Goal: Obtain resource: Obtain resource

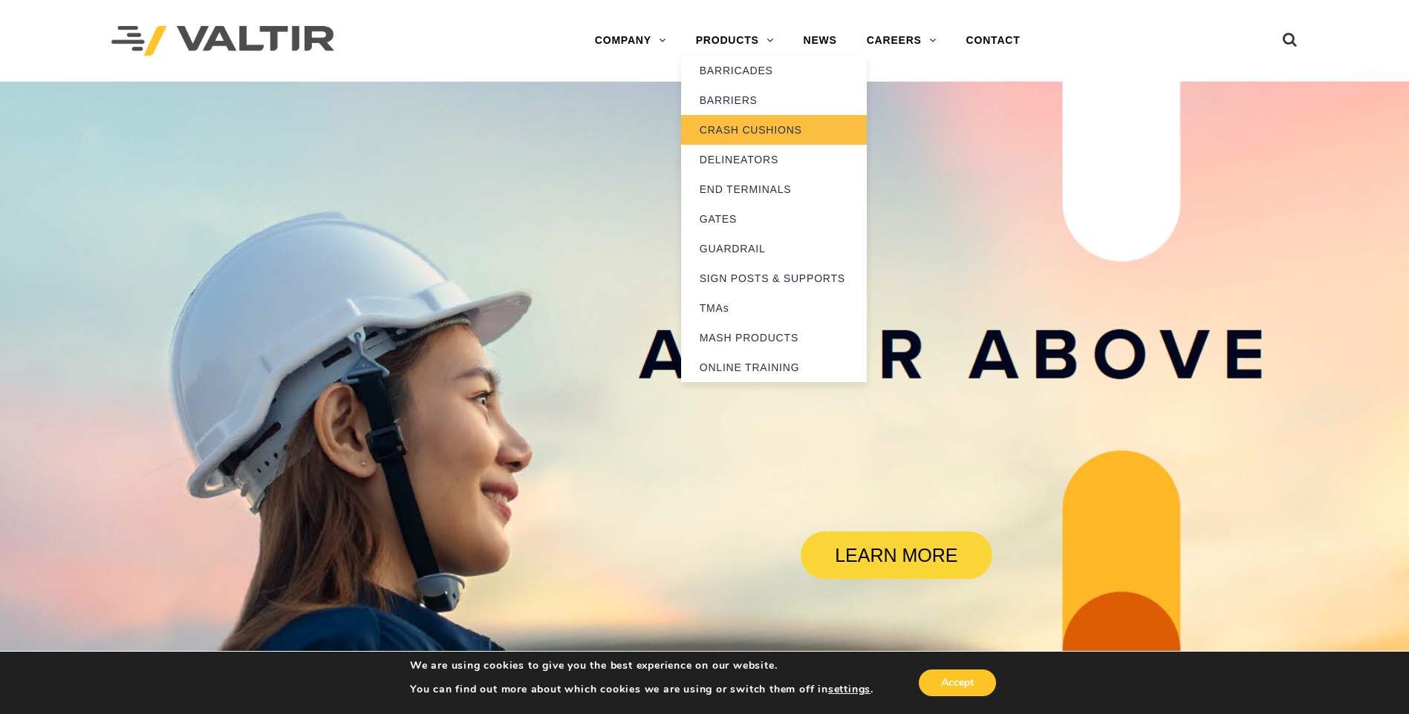
click at [765, 126] on link "CRASH CUSHIONS" at bounding box center [774, 130] width 186 height 30
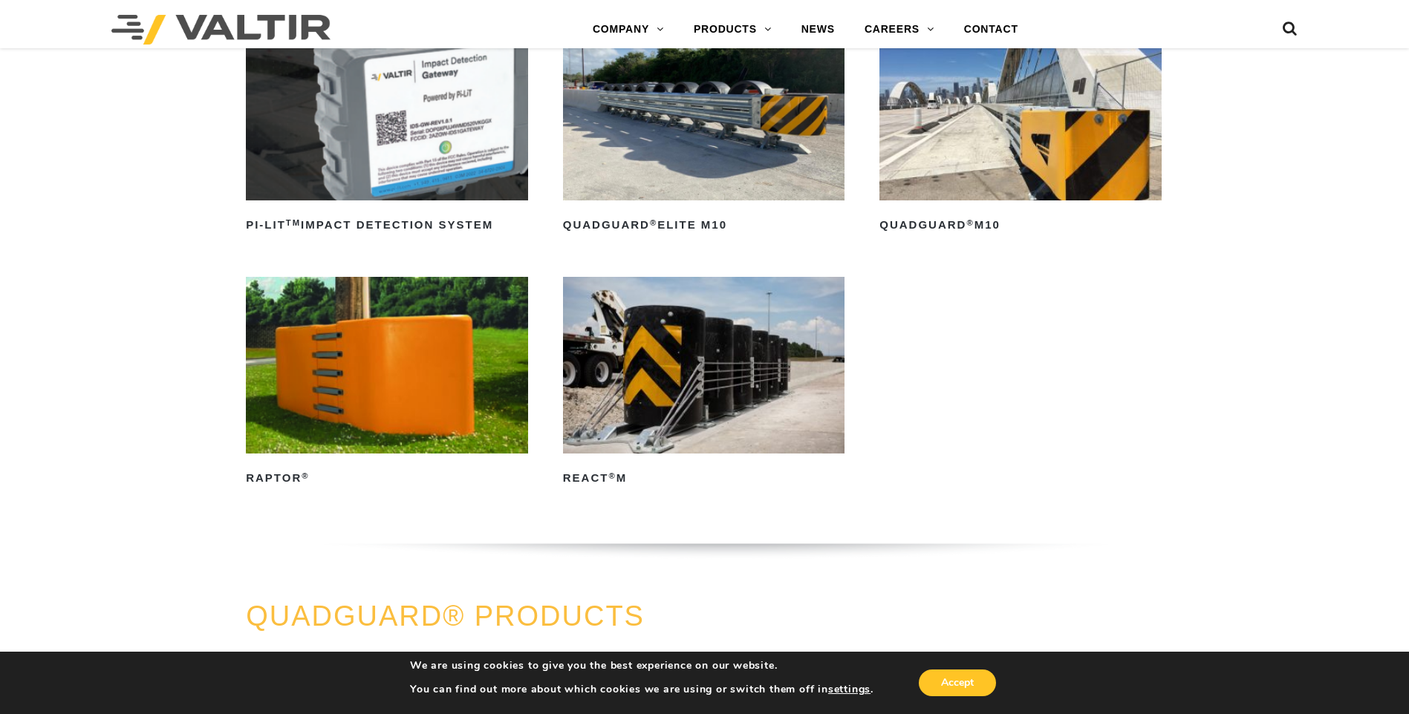
scroll to position [520, 0]
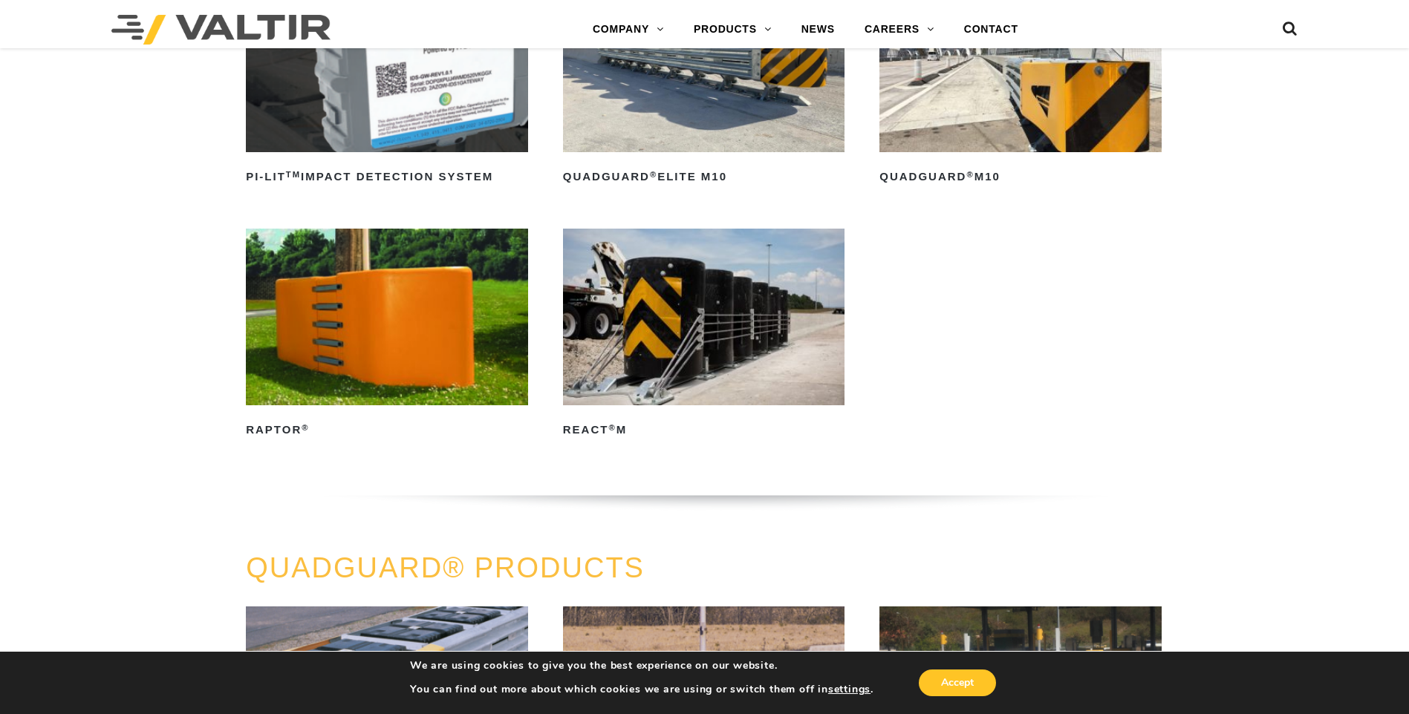
click at [717, 381] on img at bounding box center [704, 317] width 282 height 176
click at [715, 376] on img at bounding box center [704, 317] width 282 height 176
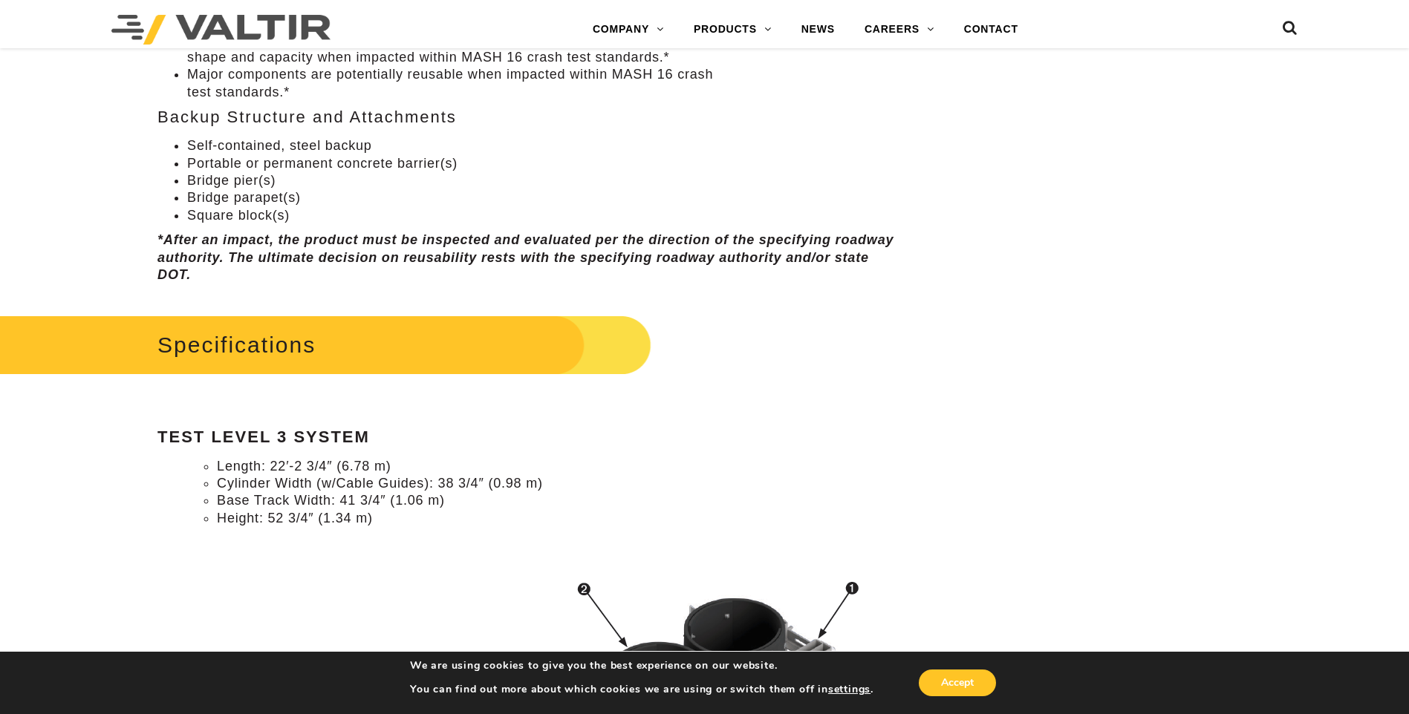
scroll to position [1114, 0]
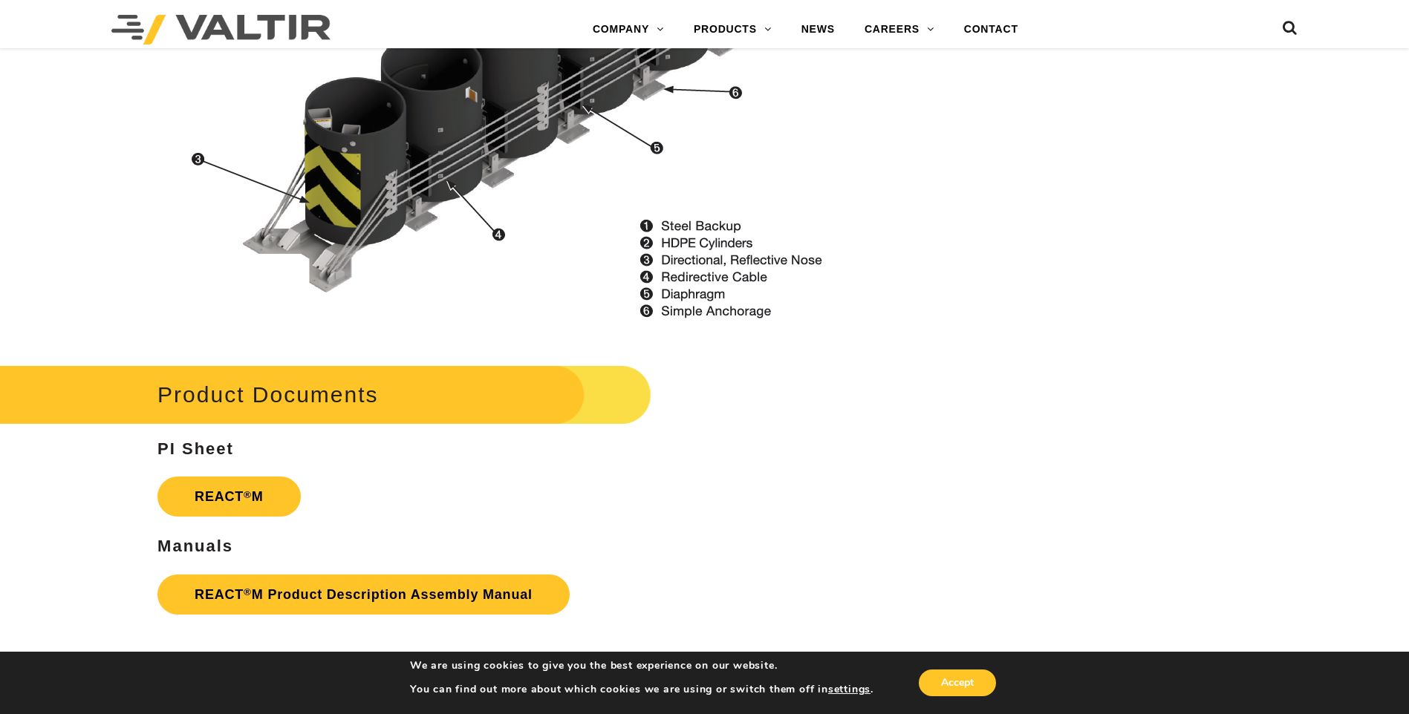
scroll to position [2005, 0]
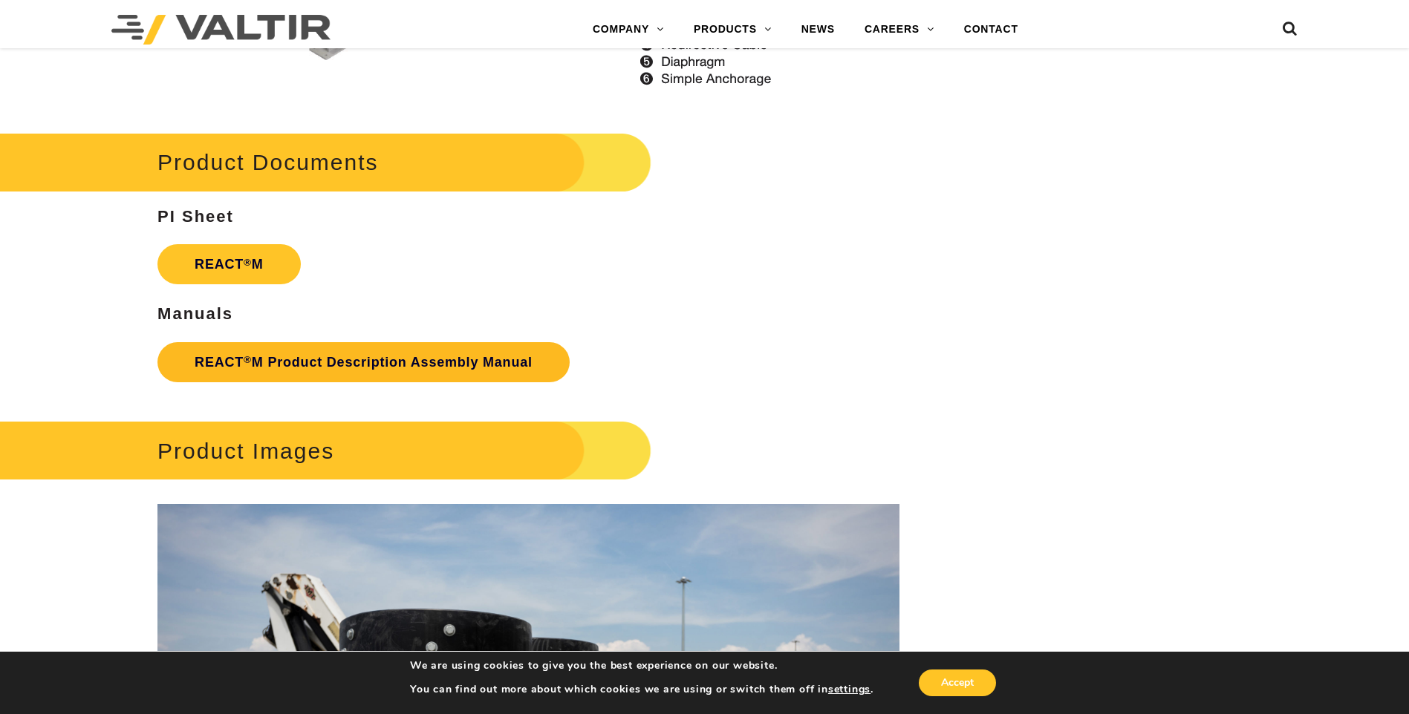
click at [313, 368] on link "REACT ® M Product Description Assembly Manual" at bounding box center [363, 362] width 412 height 40
